Goal: Transaction & Acquisition: Subscribe to service/newsletter

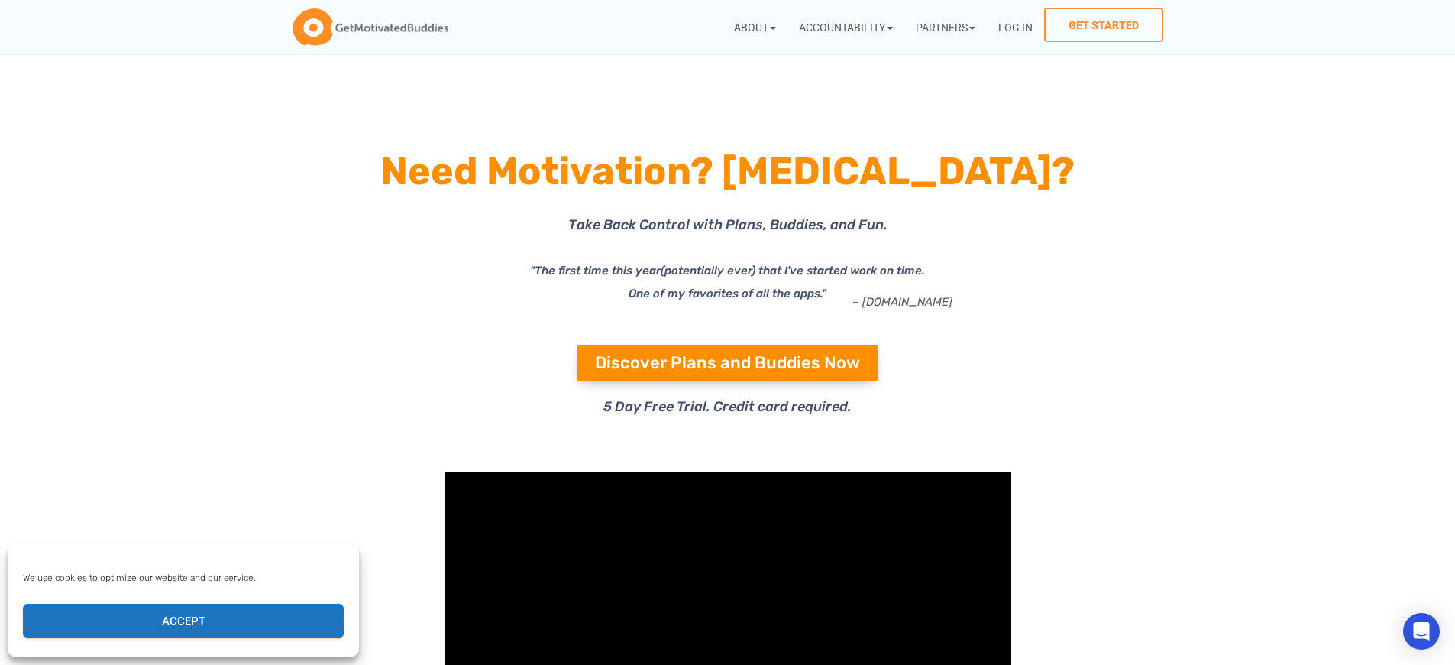
scroll to position [4809, 0]
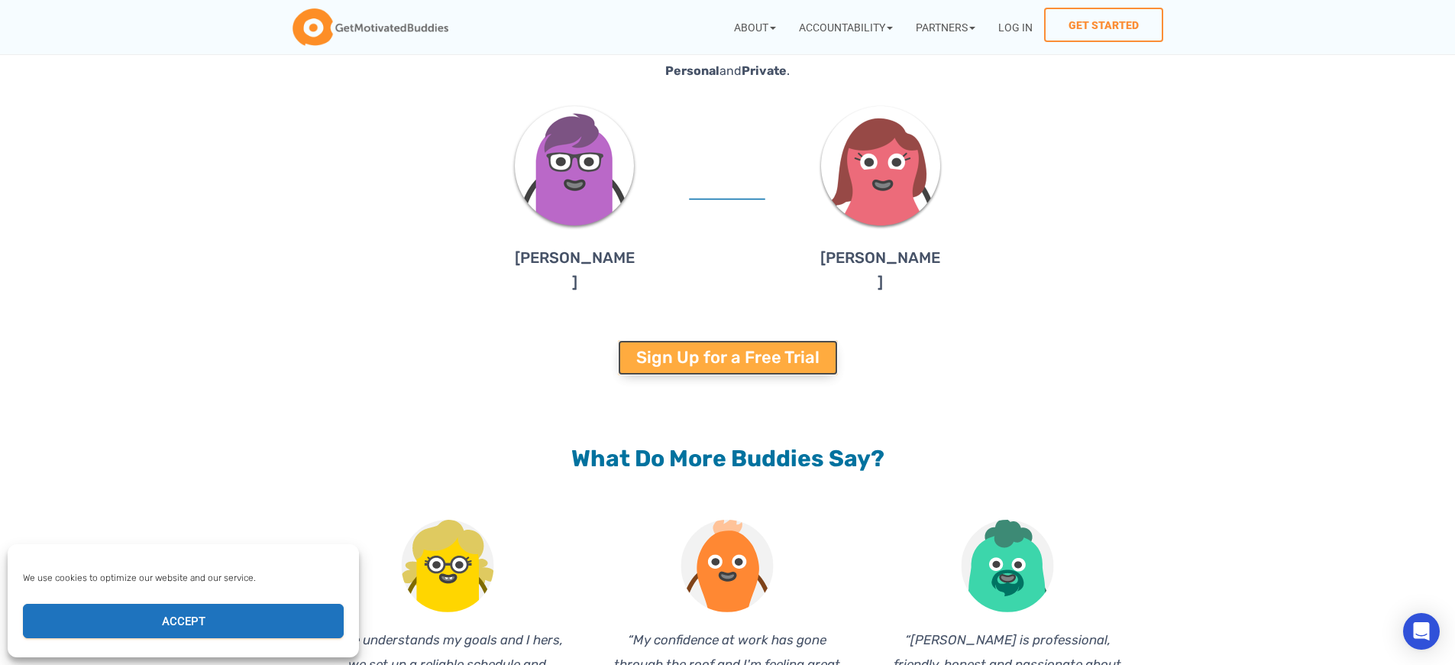
click at [727, 349] on span "Sign Up for a Free Trial" at bounding box center [727, 357] width 183 height 17
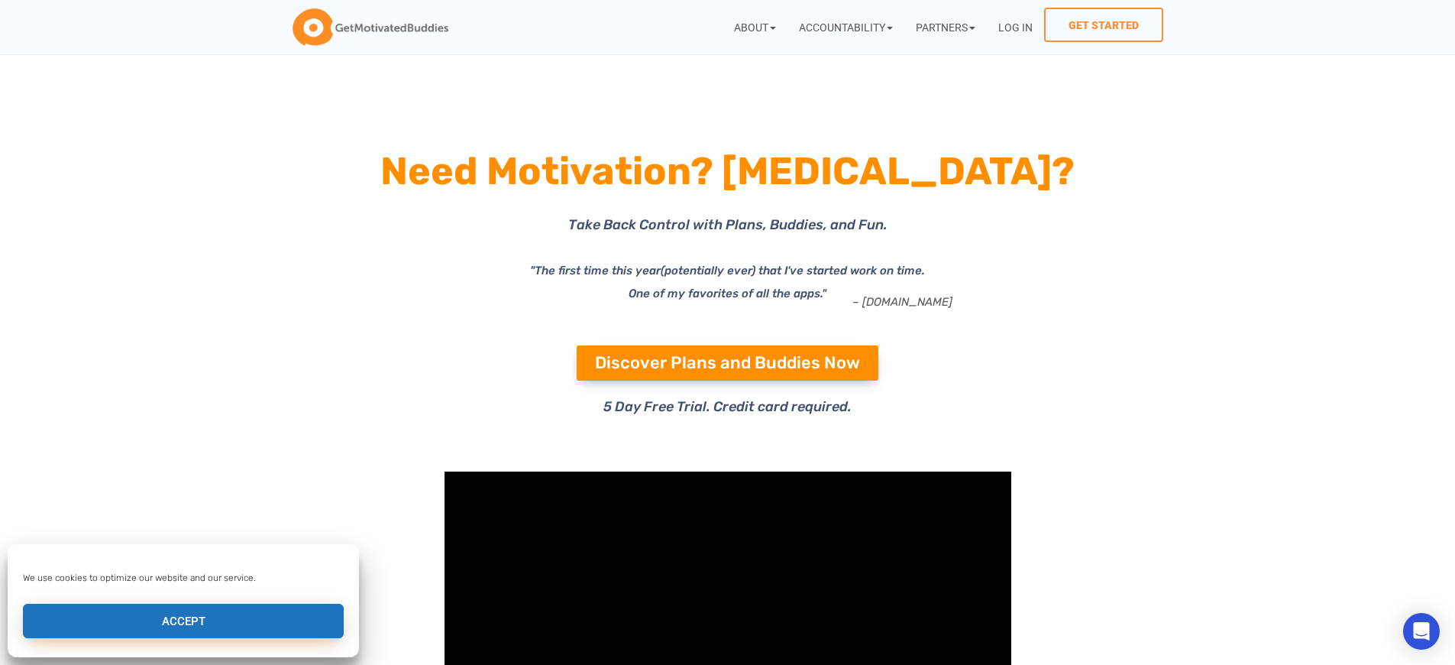
click at [183, 620] on button "Accept" at bounding box center [183, 621] width 321 height 34
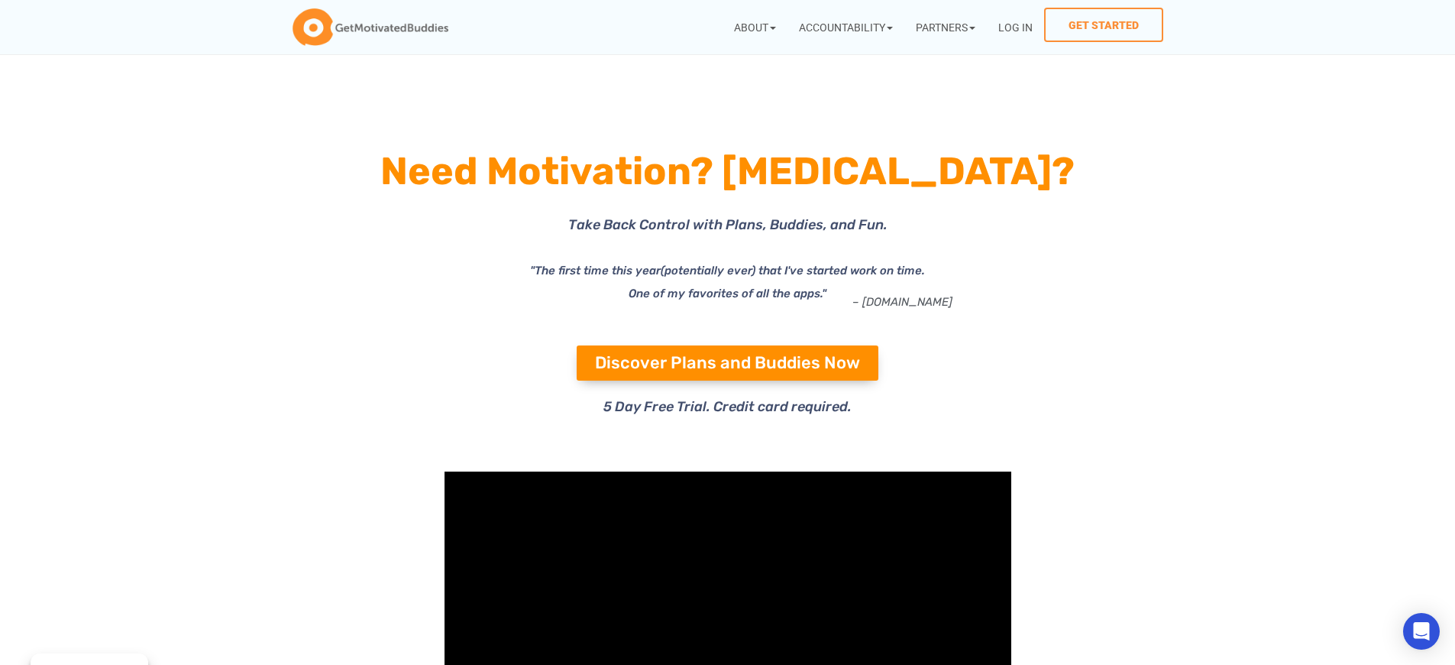
click at [793, 270] on icon "(potentially ever) that I've started work on time. One of my favorites of all t…" at bounding box center [777, 282] width 296 height 37
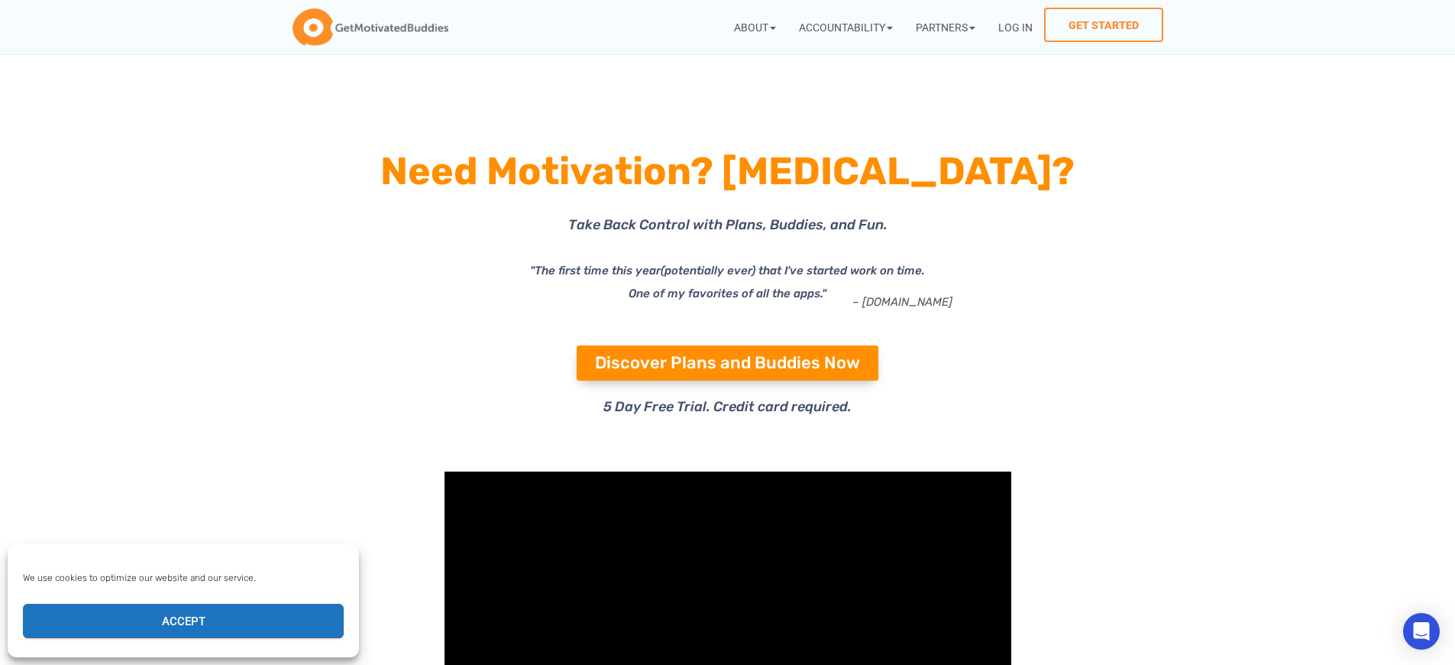
click at [793, 270] on icon "(potentially ever) that I've started work on time. One of my favorites of all t…" at bounding box center [777, 282] width 296 height 37
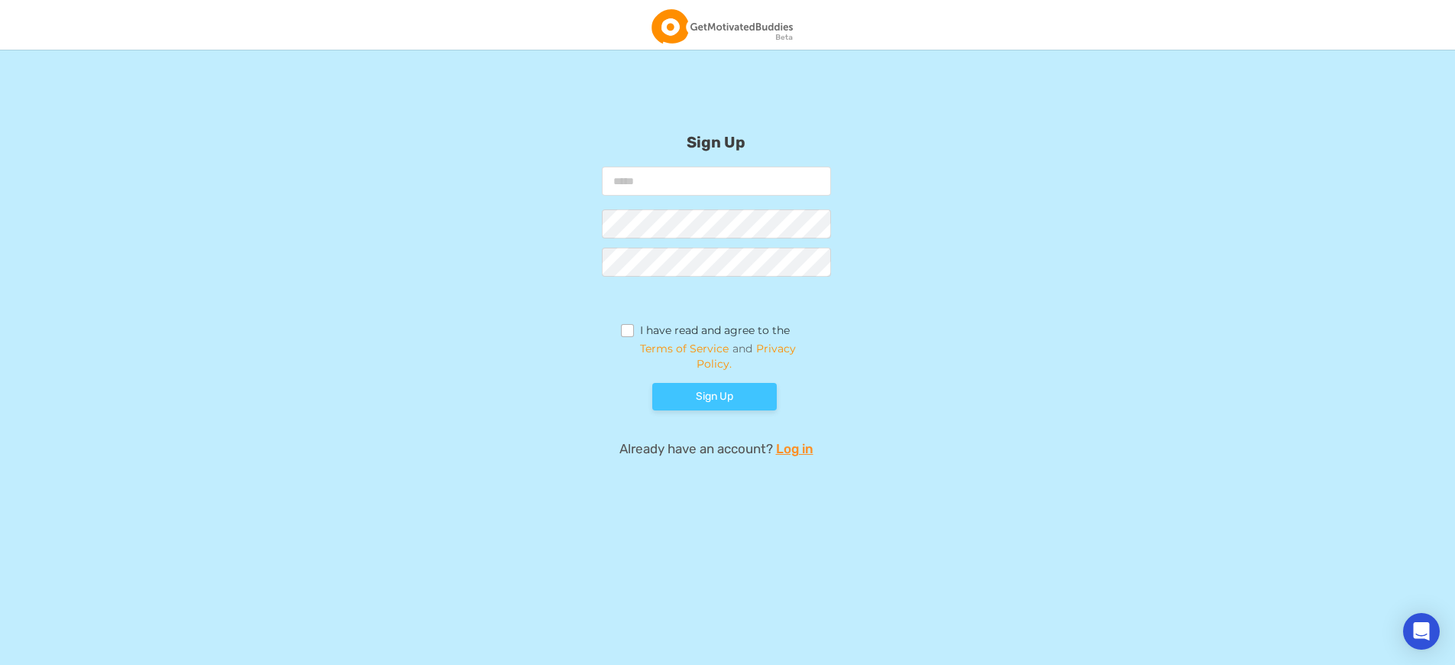
click at [698, 332] on label "I have read and agree to the" at bounding box center [706, 332] width 170 height 17
